Goal: Task Accomplishment & Management: Manage account settings

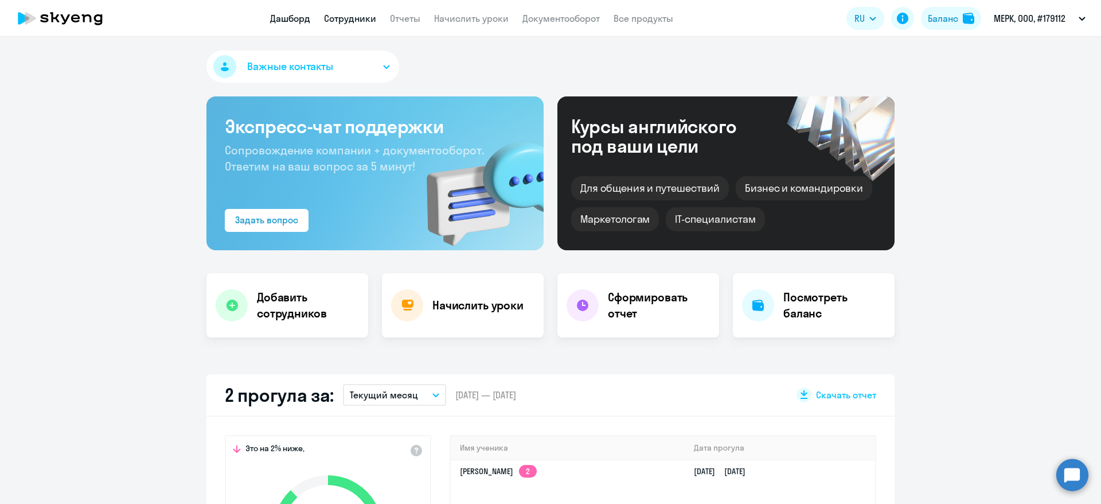
click at [369, 18] on link "Сотрудники" at bounding box center [350, 18] width 52 height 11
select select "30"
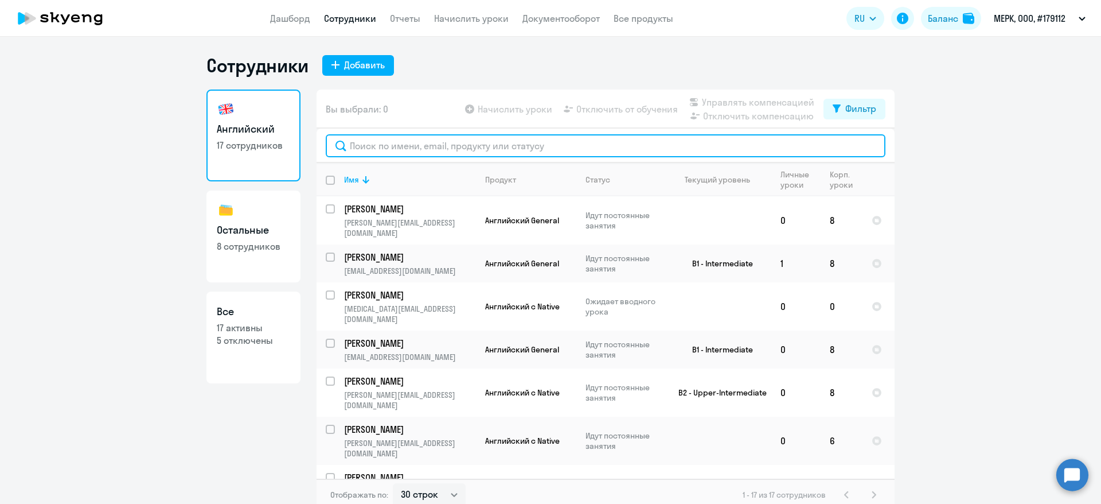
click at [467, 147] on input "text" at bounding box center [606, 145] width 560 height 23
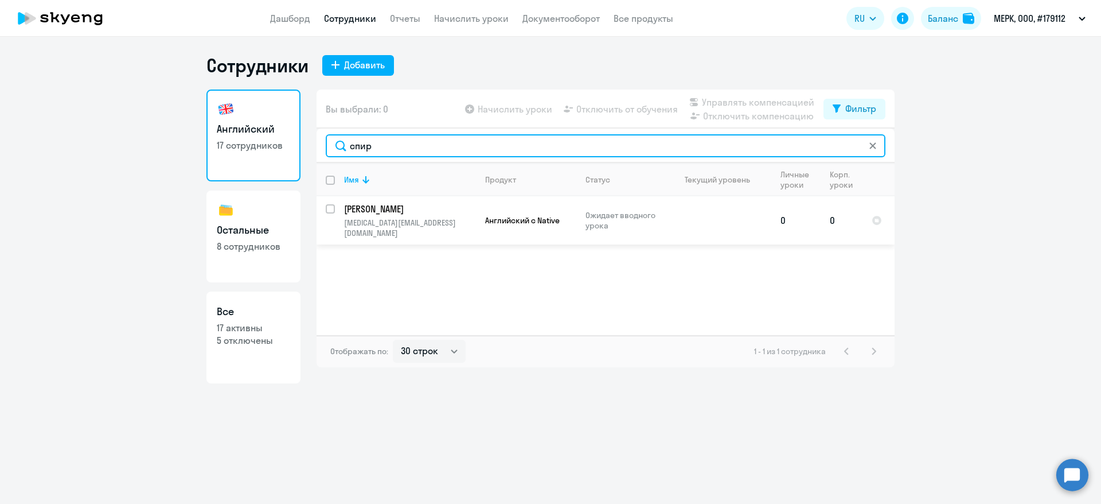
type input "спир"
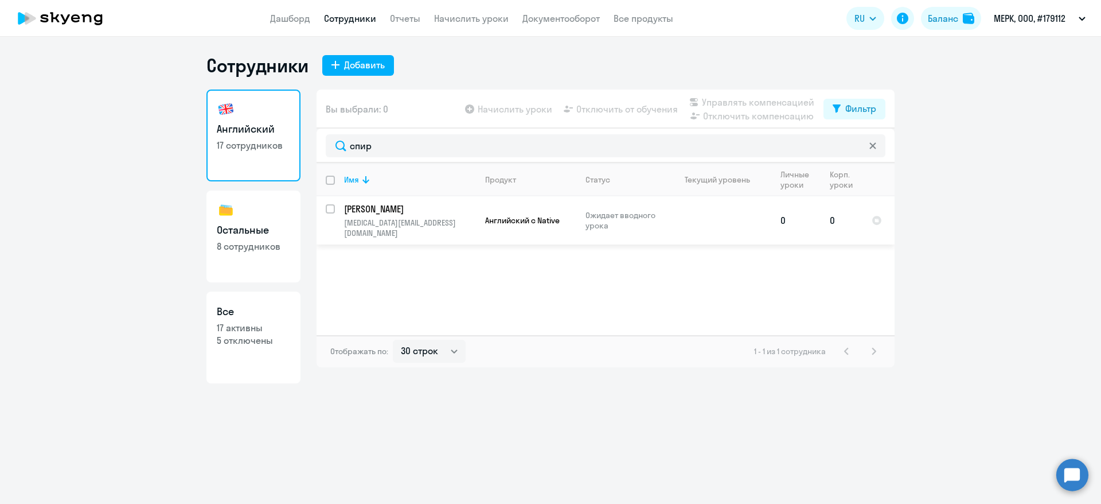
click at [332, 208] on input "select row 11221794" at bounding box center [337, 215] width 23 height 23
checkbox input "true"
click at [516, 104] on span "Начислить уроки" at bounding box center [515, 109] width 75 height 14
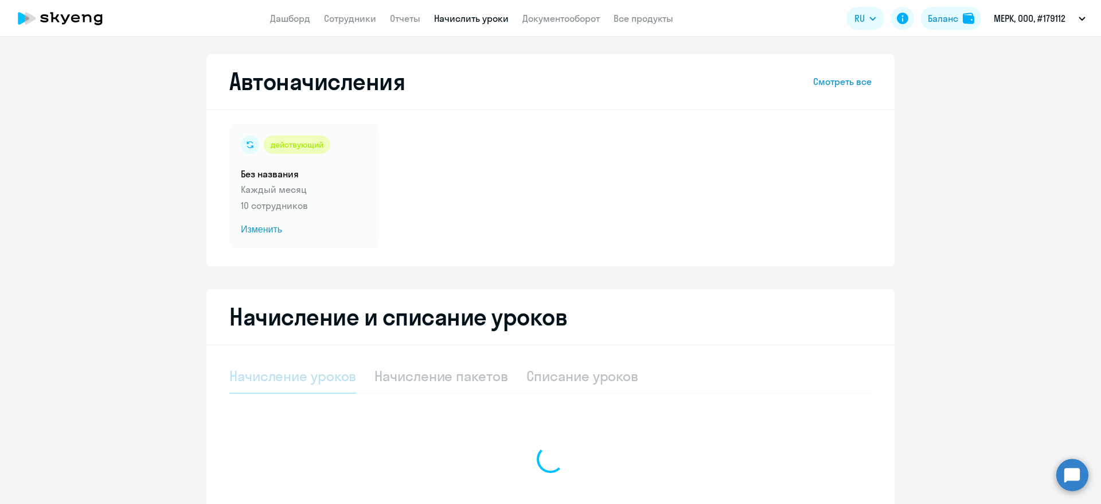
select select "10"
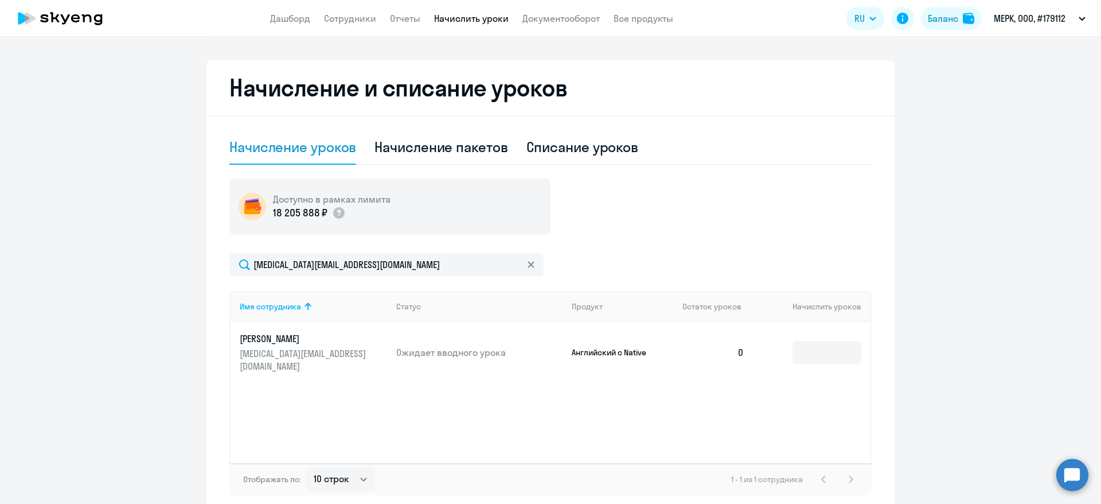
scroll to position [258, 0]
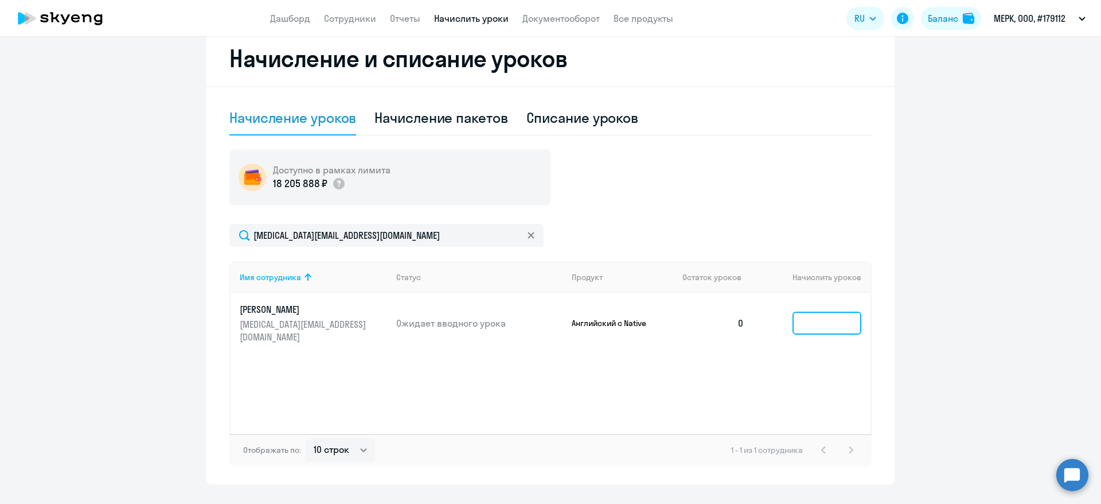
click at [801, 313] on input at bounding box center [827, 322] width 69 height 23
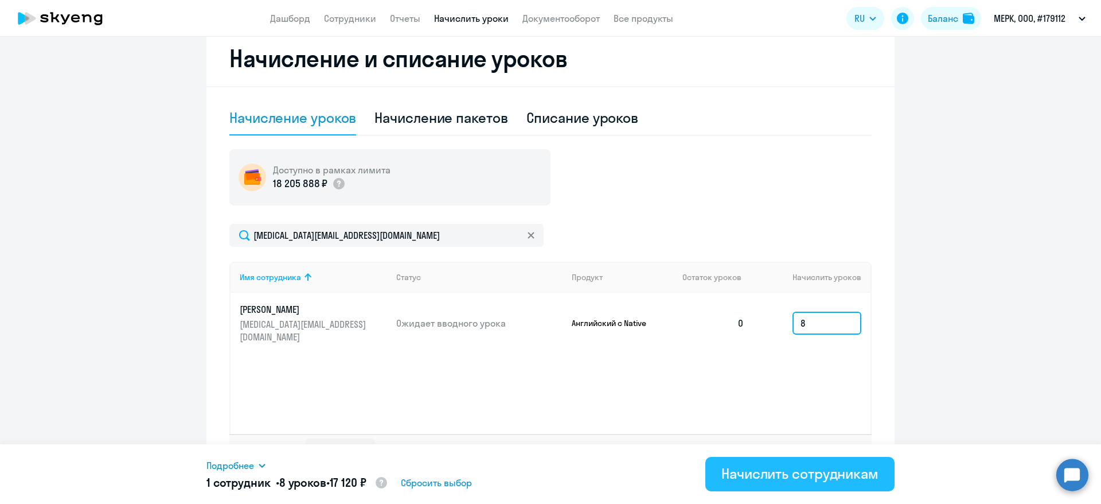
type input "8"
click at [812, 477] on div "Начислить сотрудникам" at bounding box center [800, 473] width 157 height 18
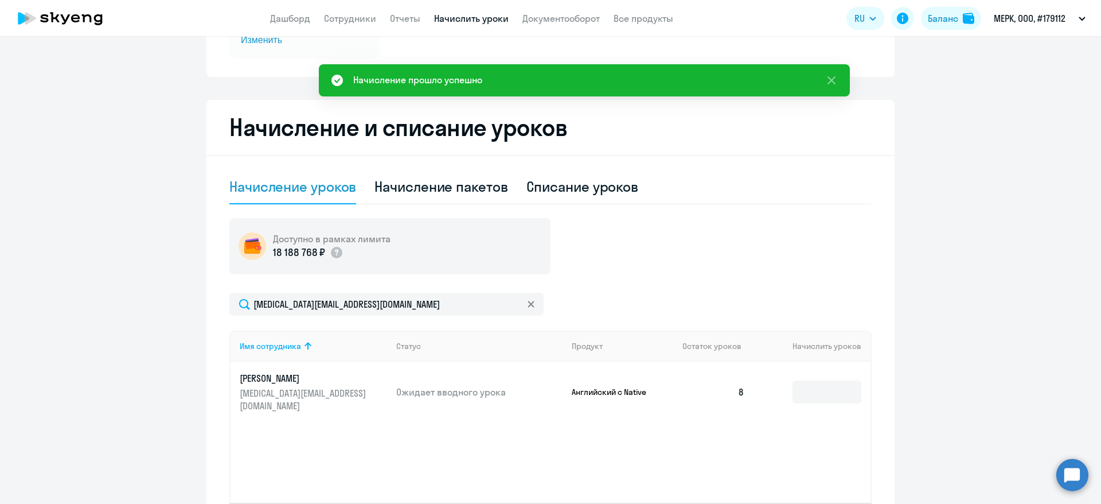
scroll to position [0, 0]
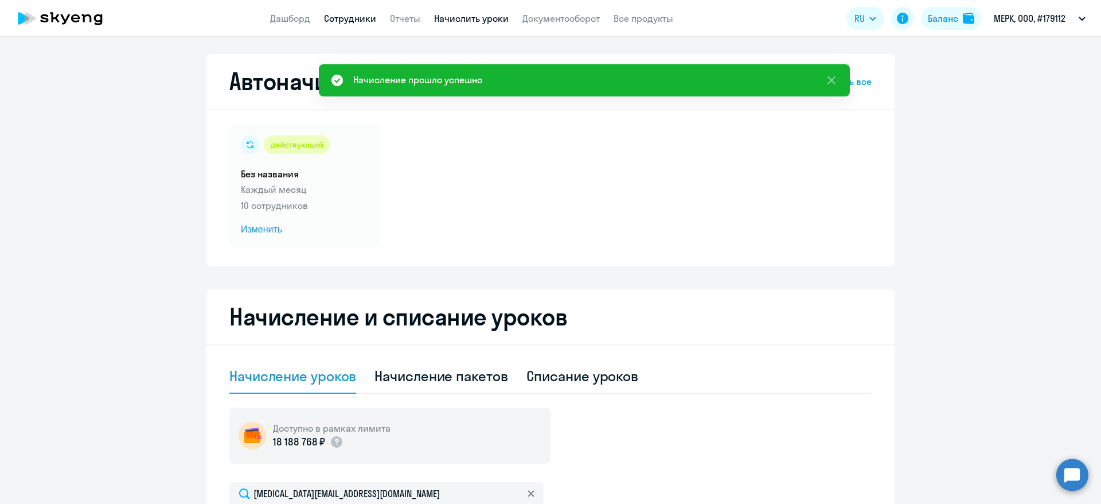
click at [360, 21] on link "Сотрудники" at bounding box center [350, 18] width 52 height 11
select select "30"
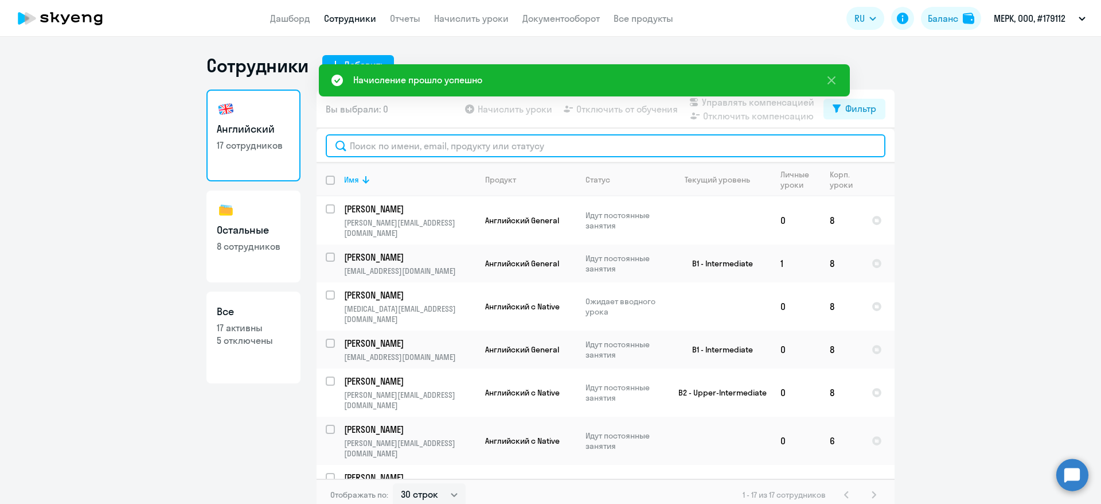
click at [454, 147] on input "text" at bounding box center [606, 145] width 560 height 23
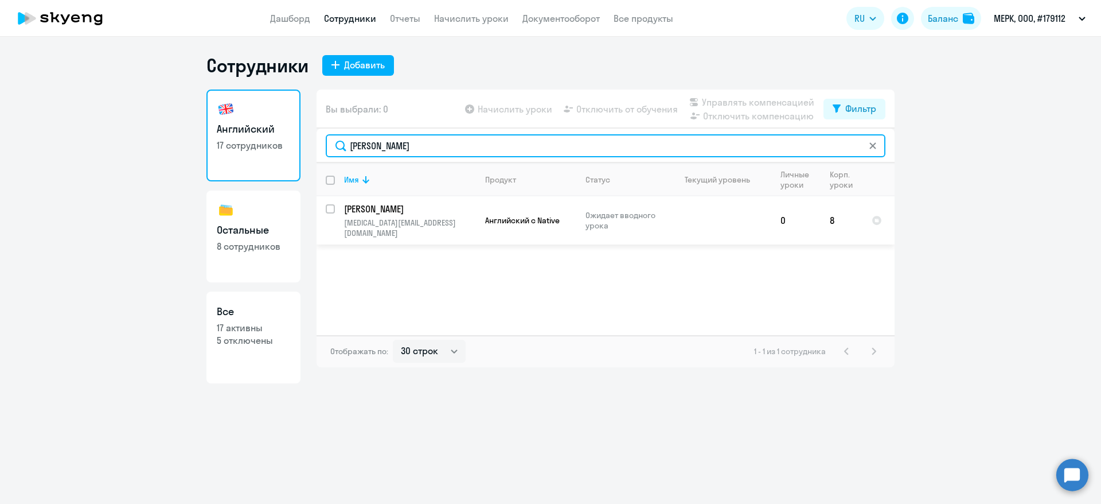
type input "[PERSON_NAME]"
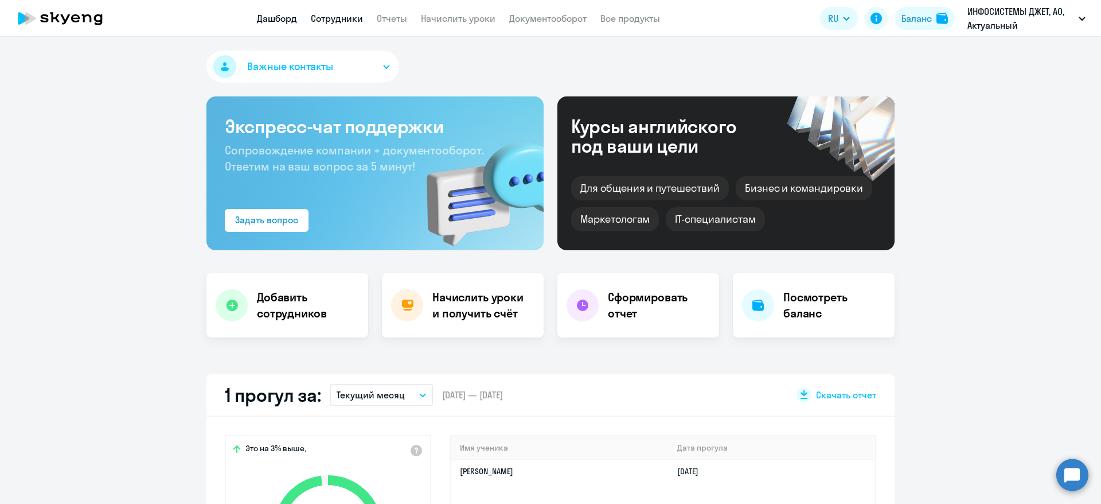
click at [334, 18] on link "Сотрудники" at bounding box center [337, 18] width 52 height 11
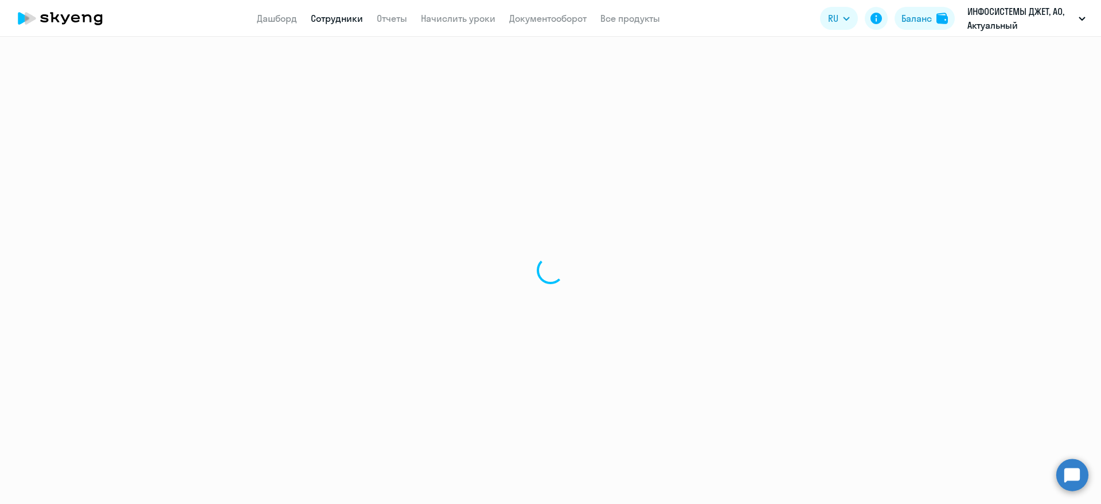
select select "30"
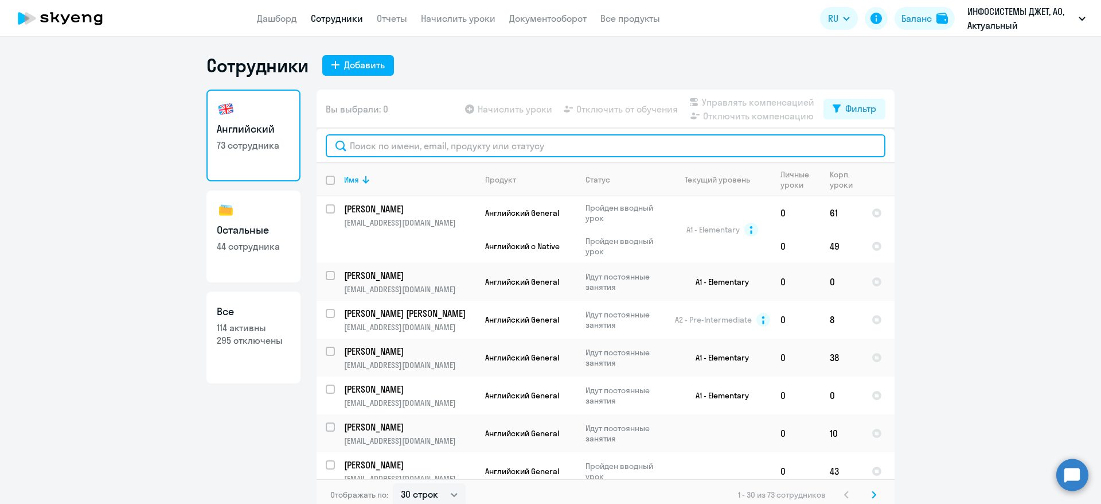
click at [395, 149] on input "text" at bounding box center [606, 145] width 560 height 23
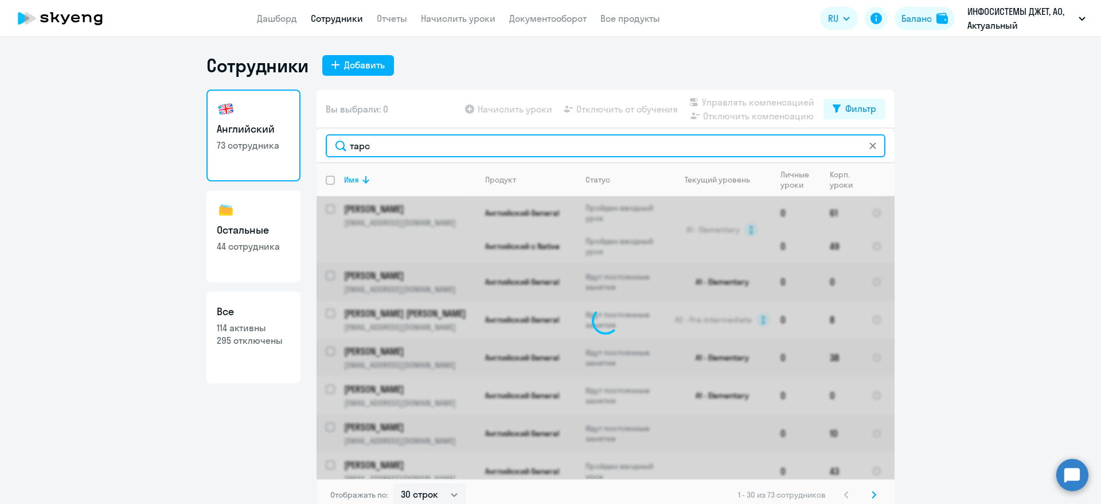
type input "тарсо"
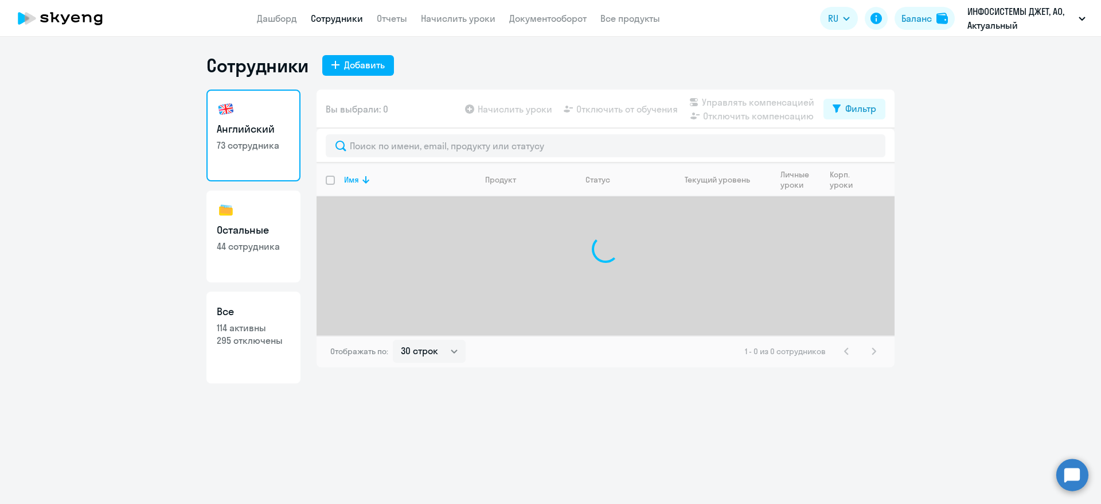
select select "30"
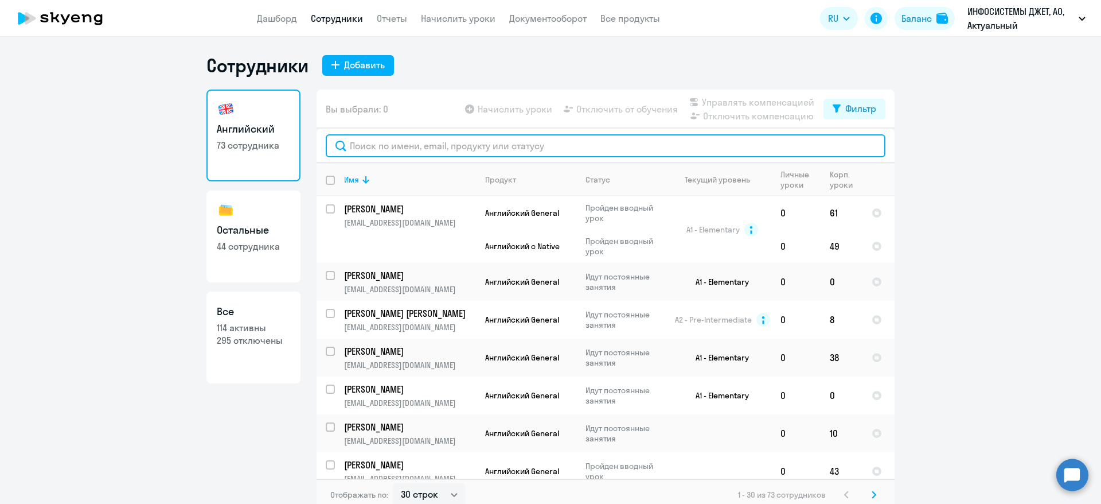
click at [416, 146] on input "text" at bounding box center [606, 145] width 560 height 23
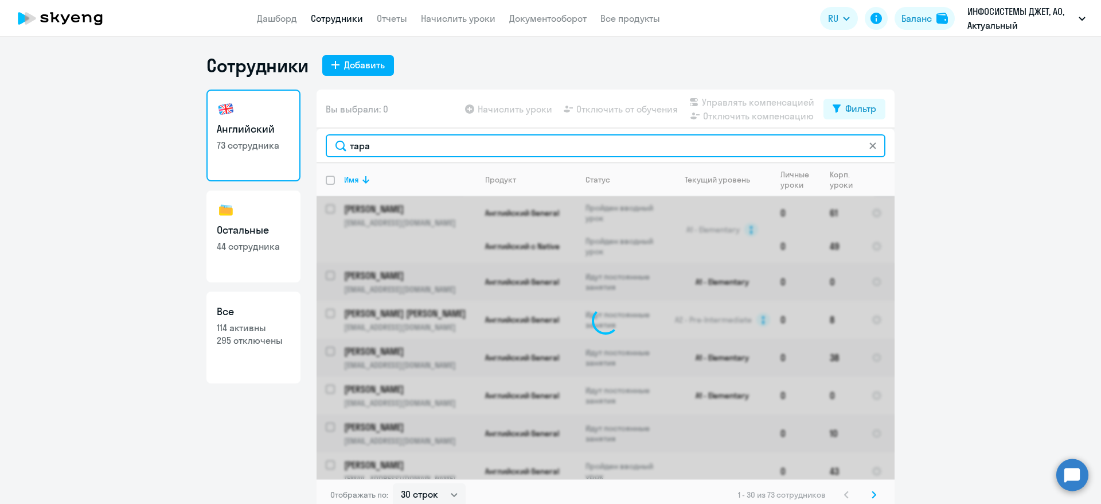
type input "[PERSON_NAME]"
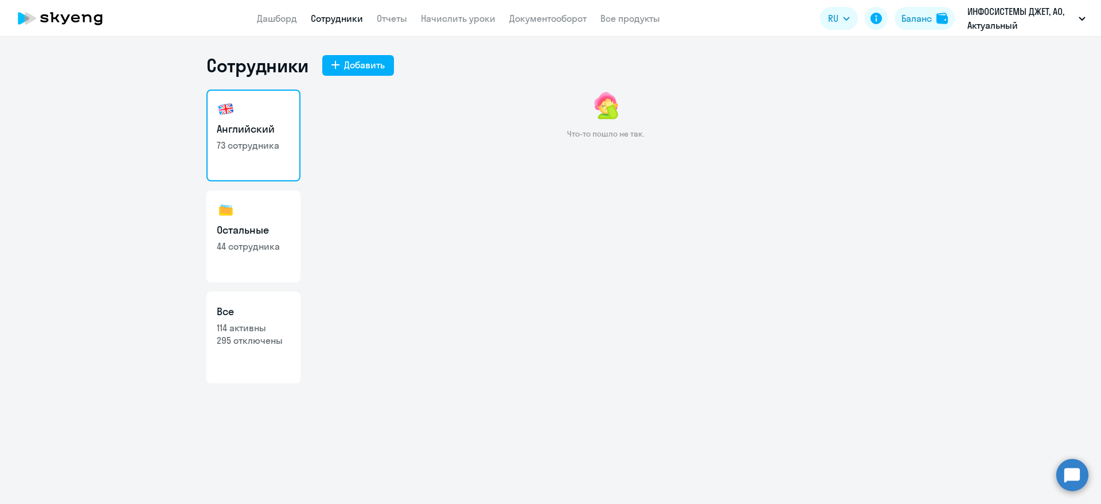
click at [337, 18] on link "Сотрудники" at bounding box center [337, 18] width 52 height 11
click at [338, 21] on link "Сотрудники" at bounding box center [337, 18] width 52 height 11
click at [256, 14] on app-header "Дашборд Сотрудники Отчеты Начислить уроки Документооборот Все продукты Дашборд …" at bounding box center [550, 18] width 1101 height 37
click at [276, 23] on link "Дашборд" at bounding box center [277, 18] width 40 height 11
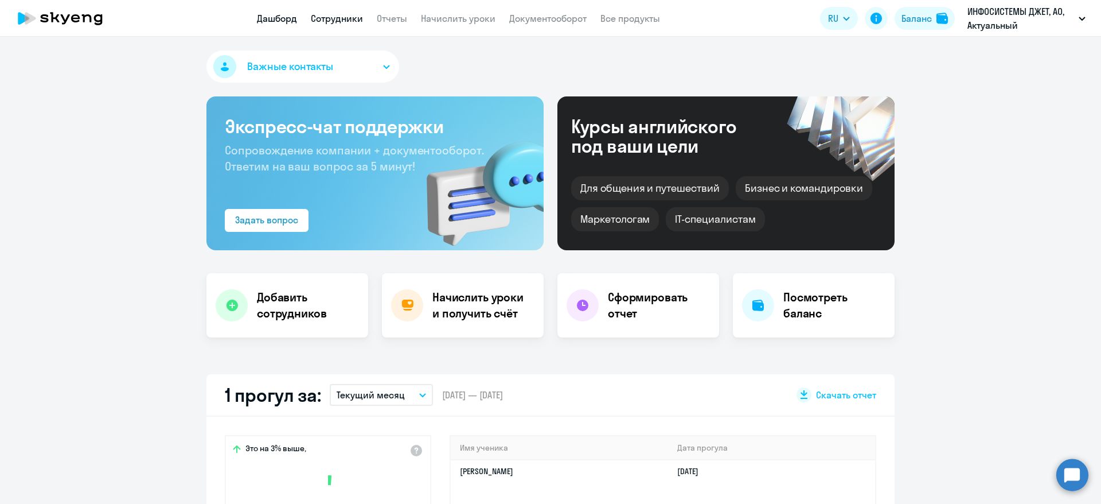
click at [363, 13] on link "Сотрудники" at bounding box center [337, 18] width 52 height 11
select select "30"
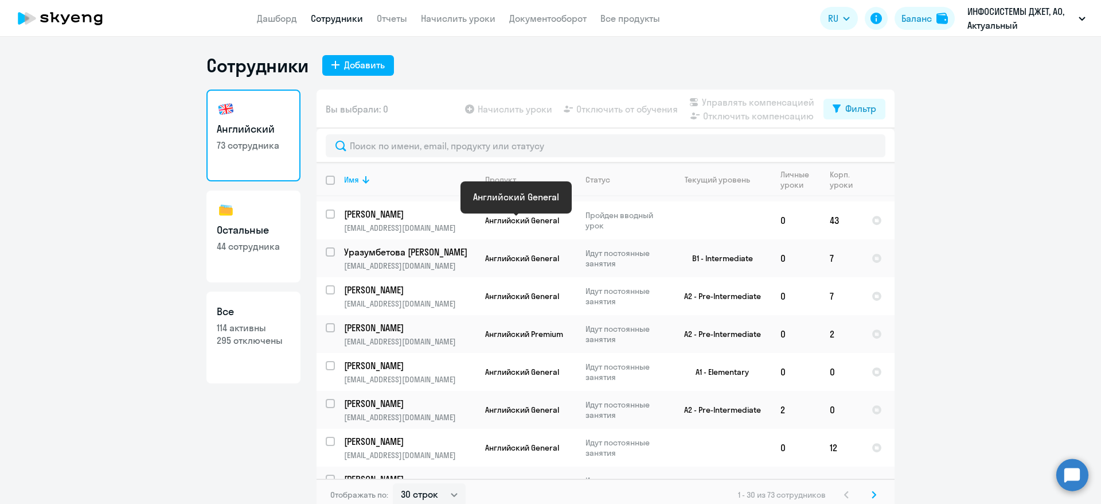
scroll to position [344, 0]
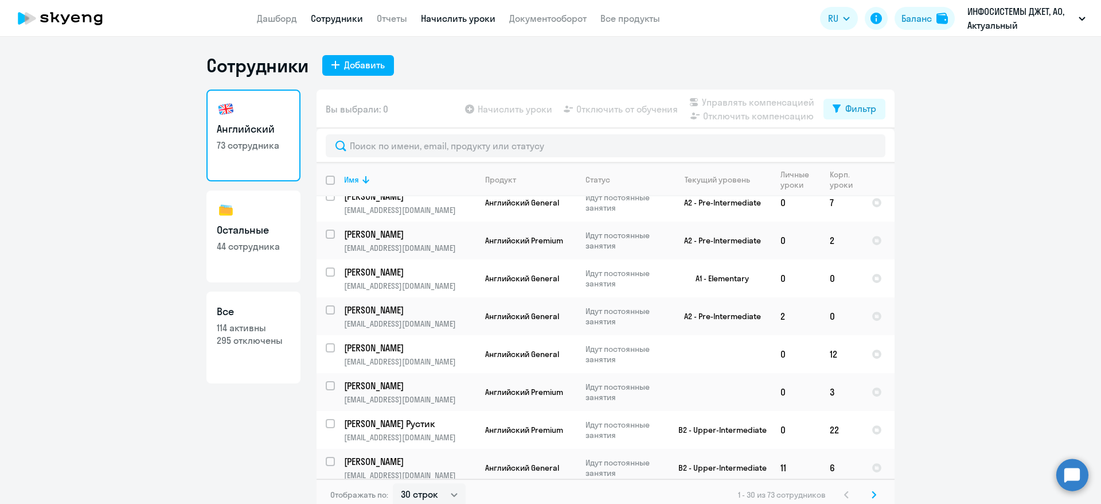
click at [458, 16] on link "Начислить уроки" at bounding box center [458, 18] width 75 height 11
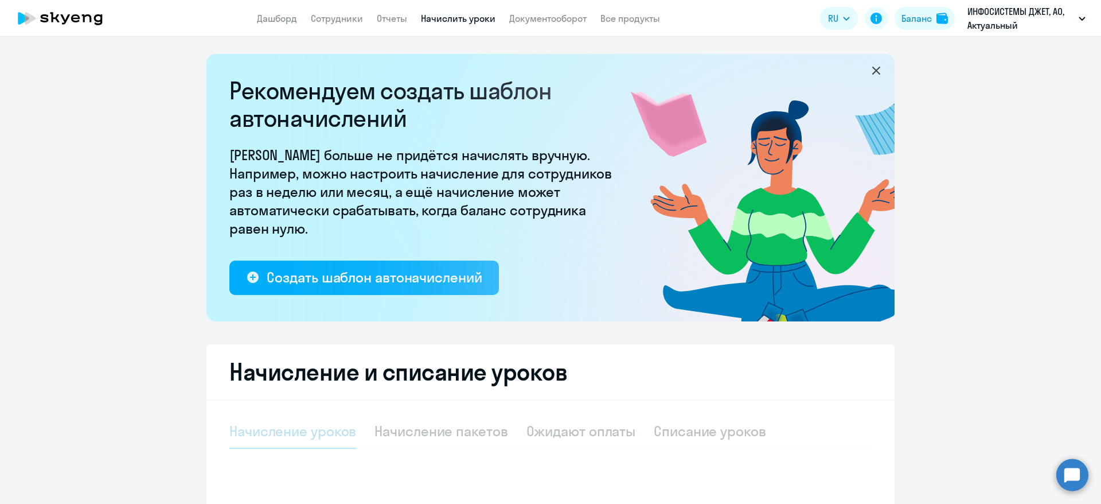
select select "10"
